Goal: Transaction & Acquisition: Purchase product/service

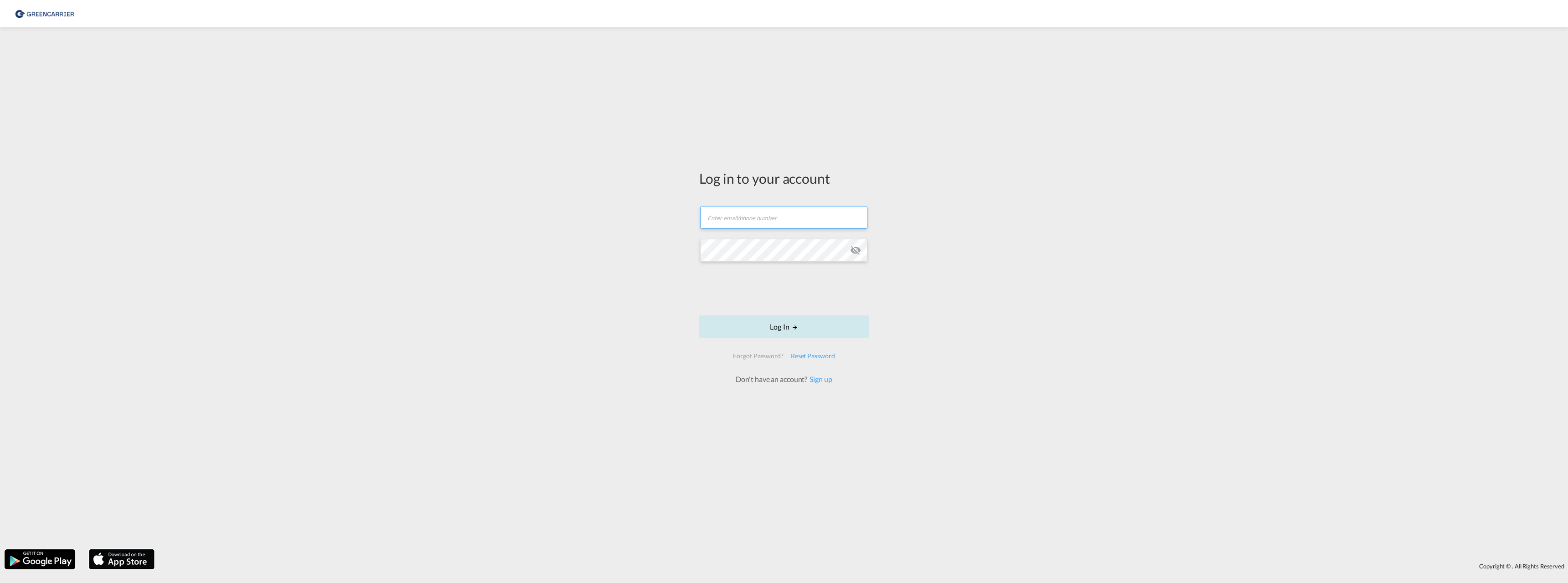
type input "[EMAIL_ADDRESS][DOMAIN_NAME]"
click at [791, 325] on button "Log In" at bounding box center [784, 327] width 169 height 23
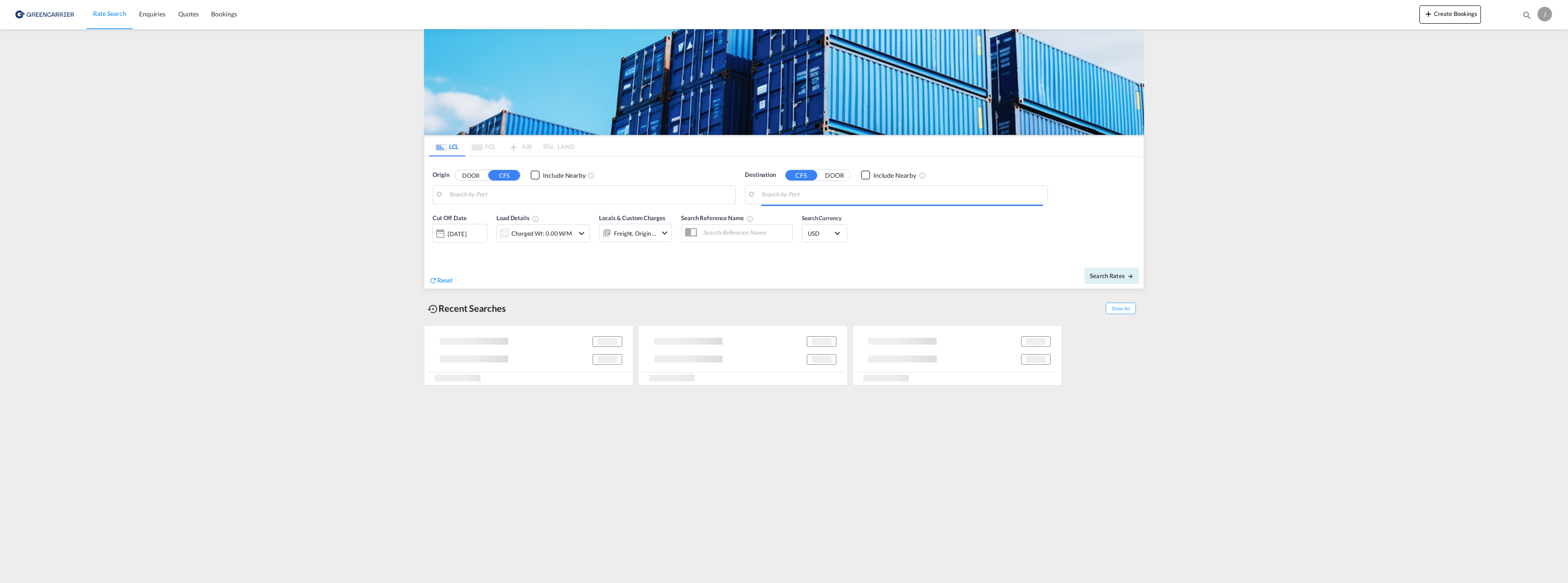
type input "[GEOGRAPHIC_DATA], NOOSL"
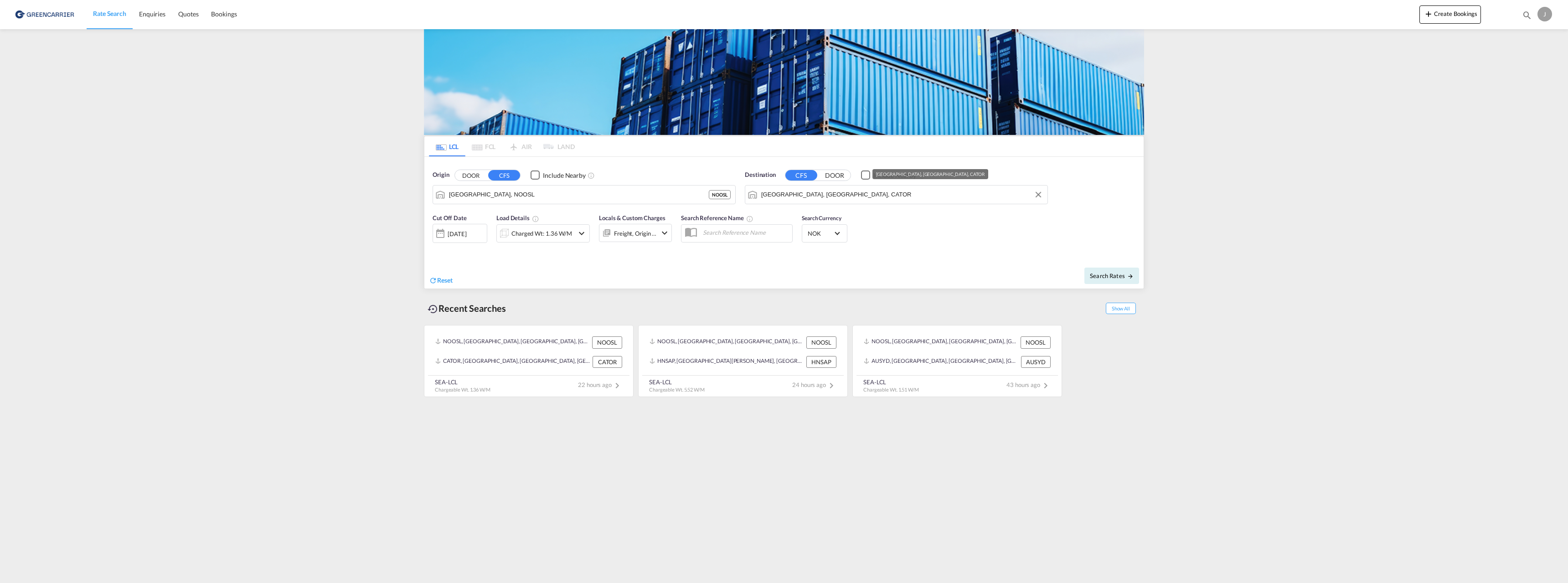
click at [847, 199] on input "[GEOGRAPHIC_DATA], [GEOGRAPHIC_DATA], CATOR" at bounding box center [902, 195] width 282 height 14
type input "[GEOGRAPHIC_DATA]"
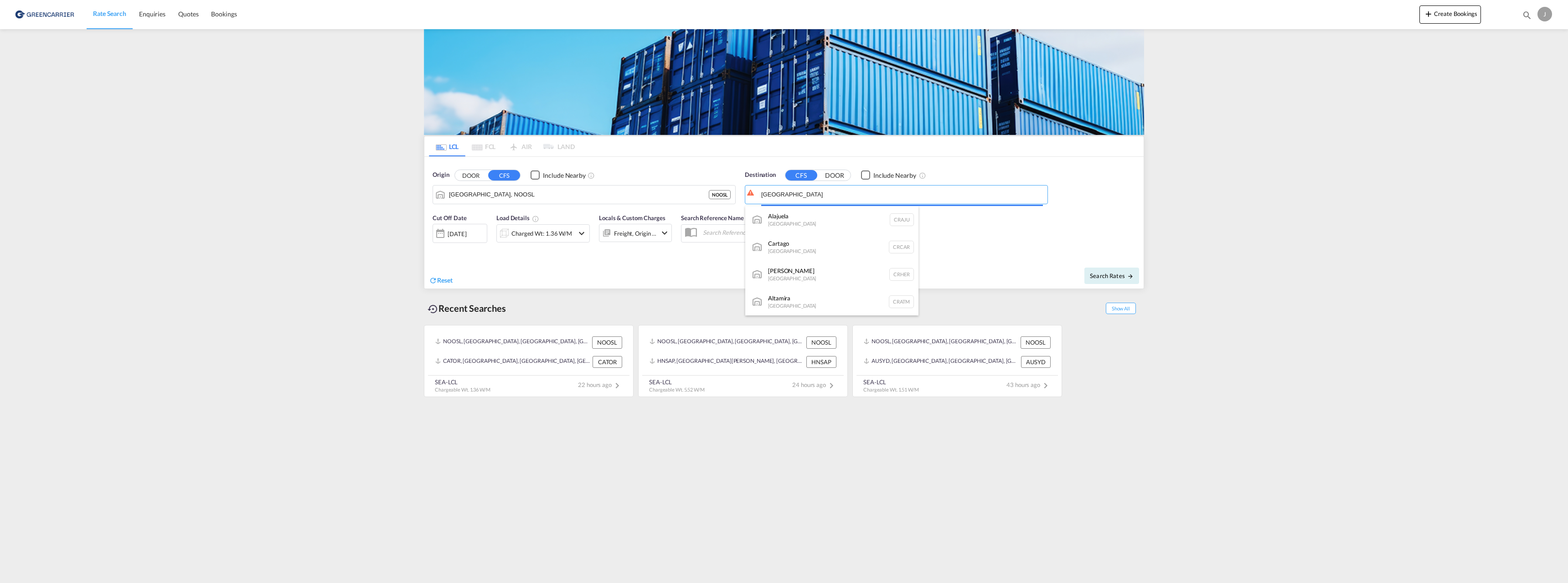
click at [855, 193] on body "Rate Search Enquiries Quotes Bookings Rate Search Enquiries" at bounding box center [784, 292] width 1568 height 583
